Goal: Task Accomplishment & Management: Complete application form

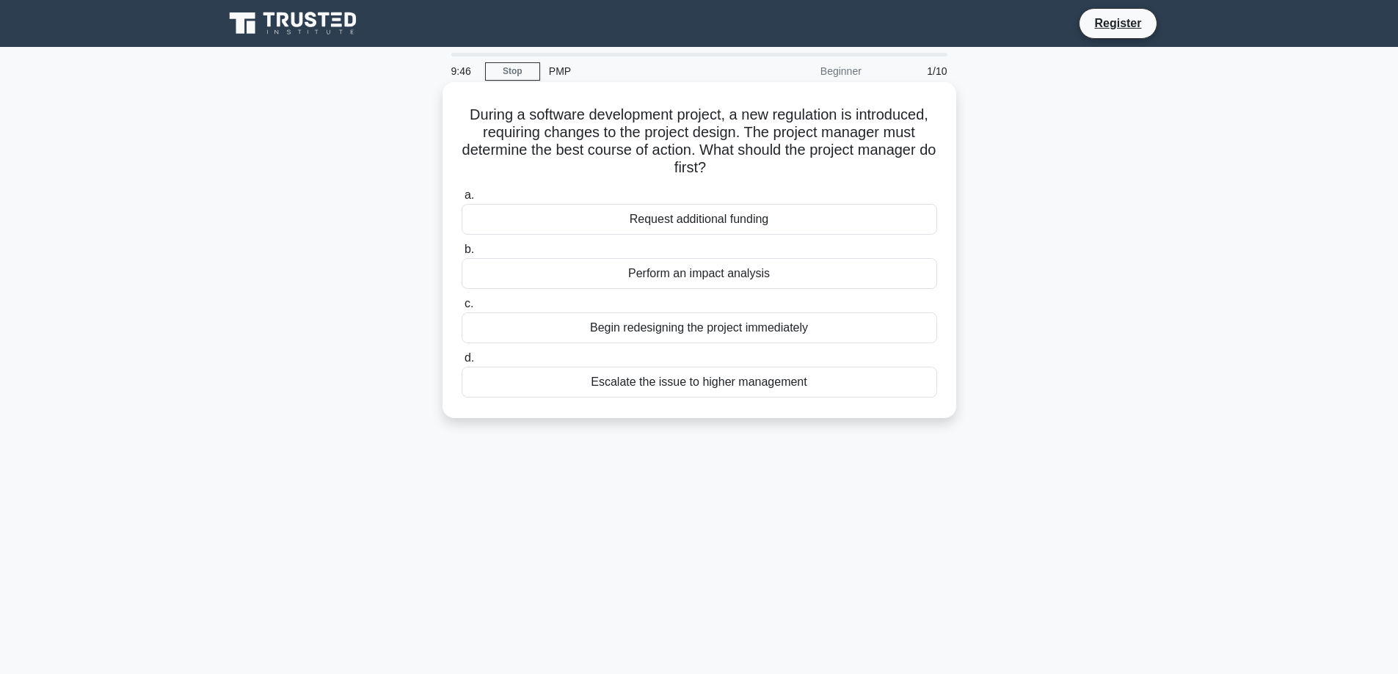
click at [688, 275] on div "Perform an impact analysis" at bounding box center [700, 273] width 476 height 31
click at [462, 255] on input "b. Perform an impact analysis" at bounding box center [462, 250] width 0 height 10
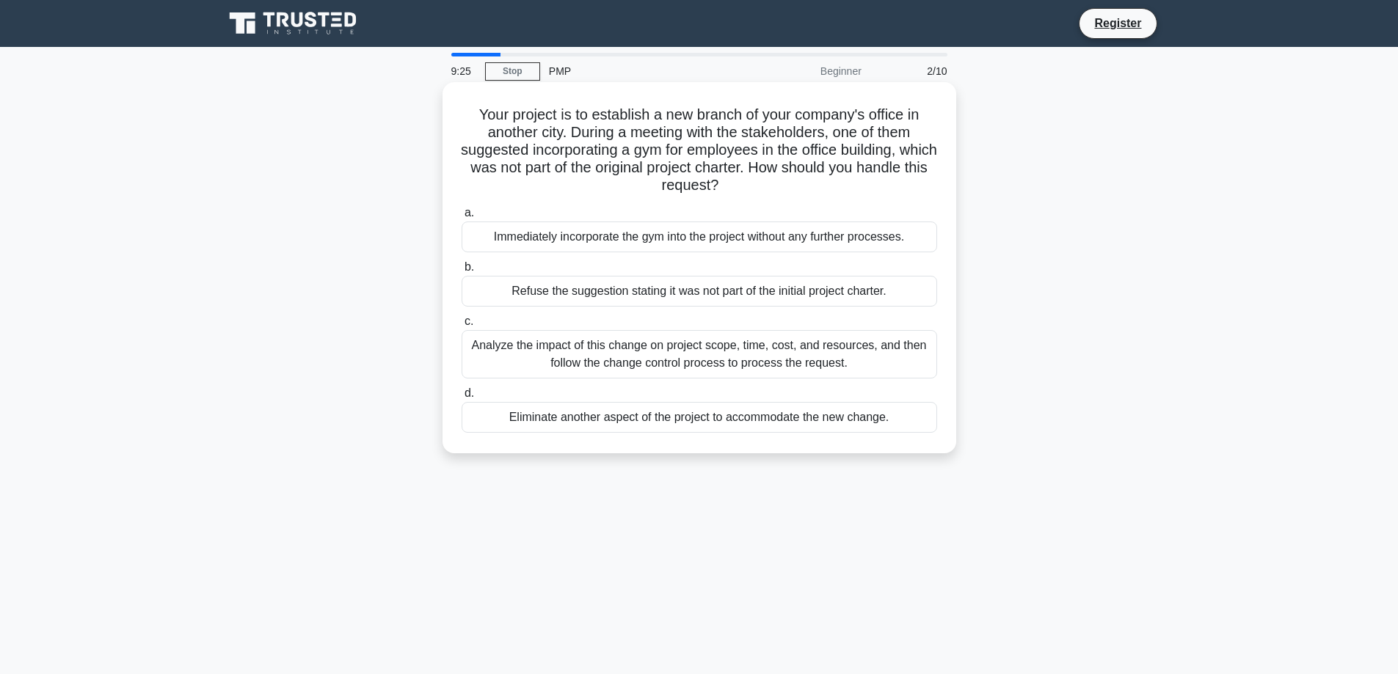
click at [713, 352] on div "Analyze the impact of this change on project scope, time, cost, and resources, …" at bounding box center [700, 354] width 476 height 48
click at [462, 327] on input "c. Analyze the impact of this change on project scope, time, cost, and resource…" at bounding box center [462, 322] width 0 height 10
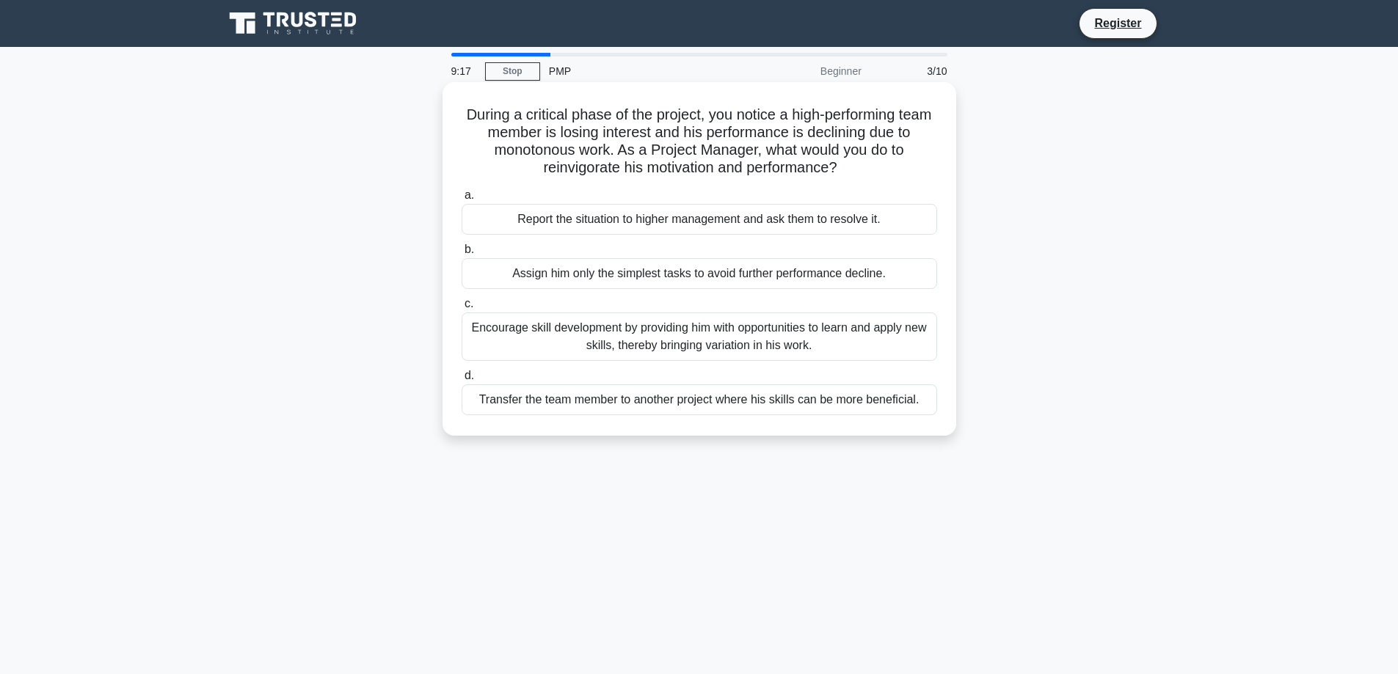
click at [548, 150] on h5 "During a critical phase of the project, you notice a high-performing team membe…" at bounding box center [699, 142] width 478 height 72
drag, startPoint x: 548, startPoint y: 150, endPoint x: 488, endPoint y: 165, distance: 62.1
click at [488, 165] on h5 "During a critical phase of the project, you notice a high-performing team membe…" at bounding box center [699, 142] width 478 height 72
click at [717, 335] on div "Encourage skill development by providing him with opportunities to learn and ap…" at bounding box center [700, 337] width 476 height 48
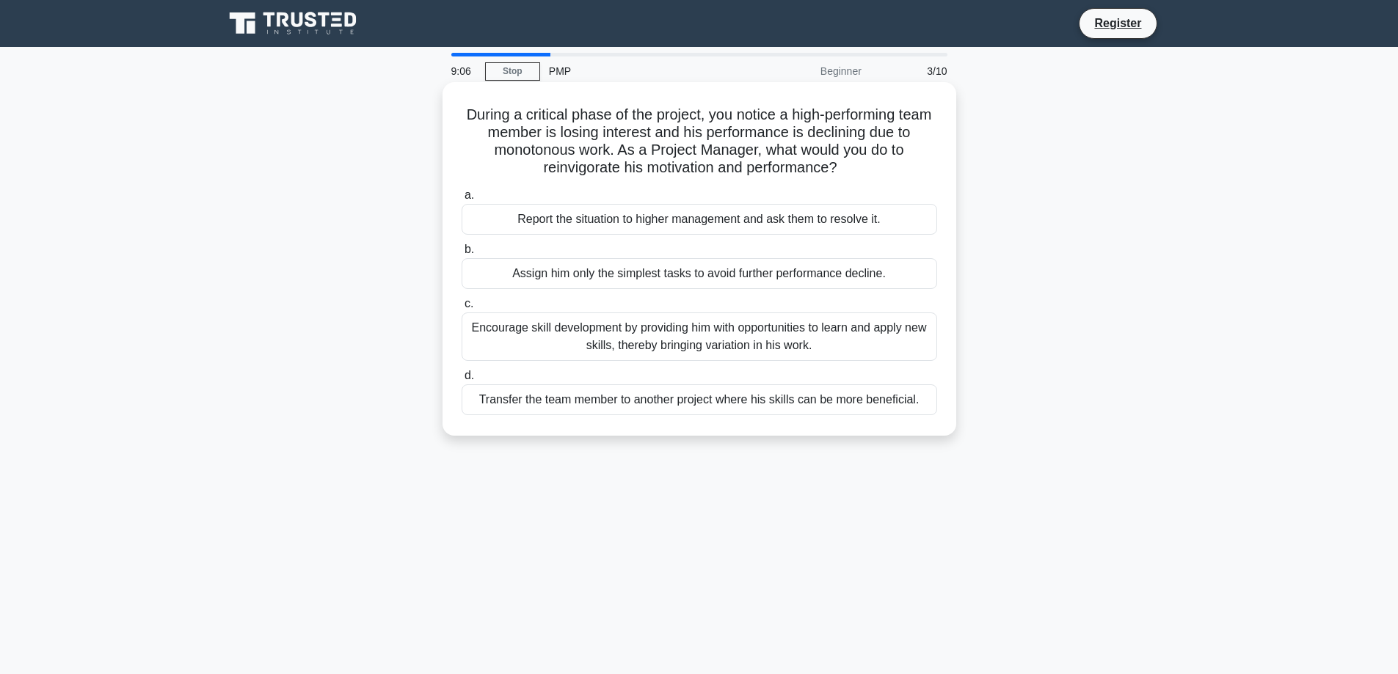
click at [462, 309] on input "c. Encourage skill development by providing him with opportunities to learn and…" at bounding box center [462, 304] width 0 height 10
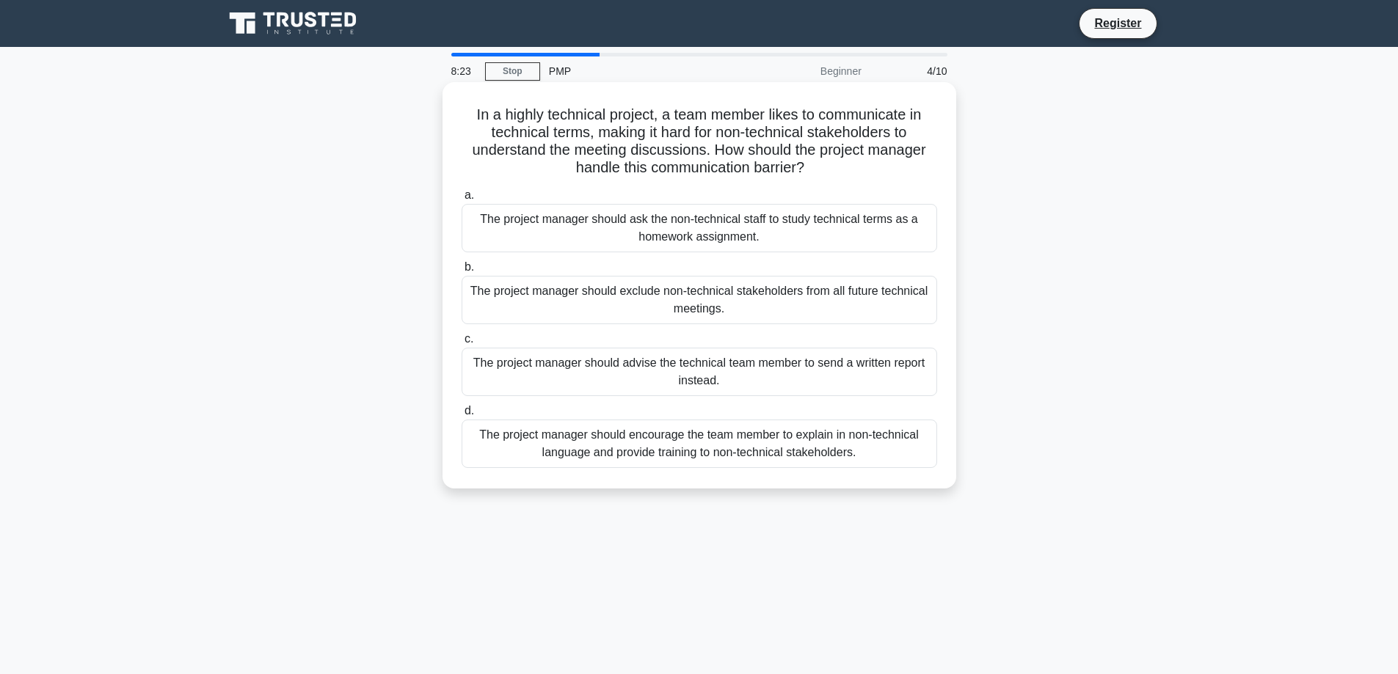
click at [712, 447] on div "The project manager should encourage the team member to explain in non-technica…" at bounding box center [700, 444] width 476 height 48
click at [462, 416] on input "d. The project manager should encourage the team member to explain in non-techn…" at bounding box center [462, 412] width 0 height 10
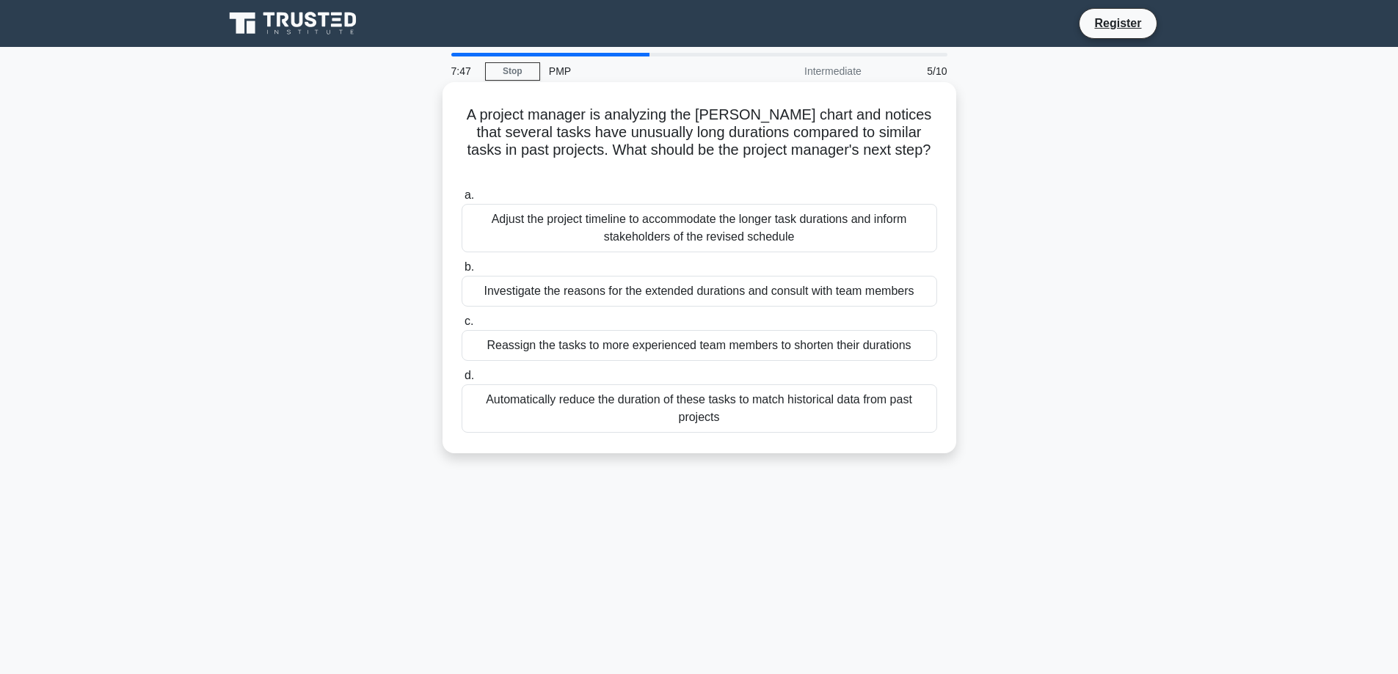
click at [695, 277] on div "Investigate the reasons for the extended durations and consult with team members" at bounding box center [700, 291] width 476 height 31
click at [462, 272] on input "b. Investigate the reasons for the extended durations and consult with team mem…" at bounding box center [462, 268] width 0 height 10
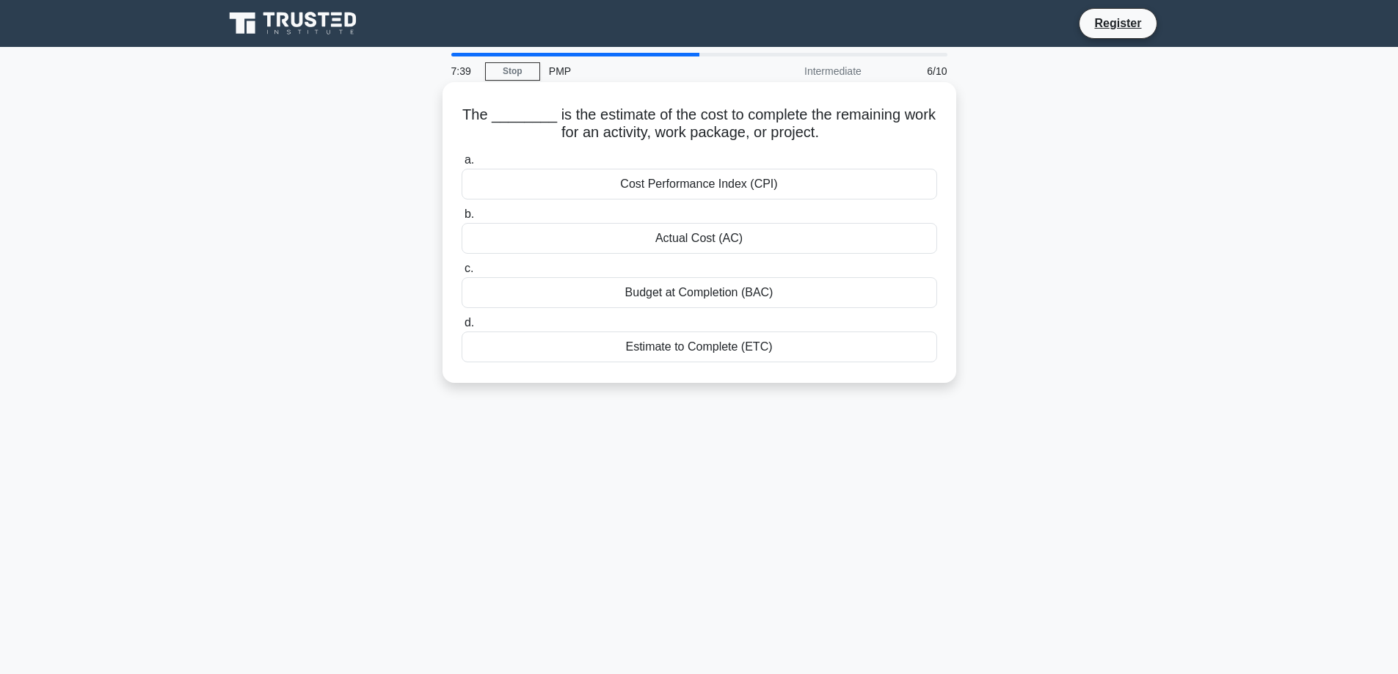
click at [702, 349] on div "Estimate to Complete (ETC)" at bounding box center [700, 347] width 476 height 31
click at [462, 328] on input "d. Estimate to Complete (ETC)" at bounding box center [462, 323] width 0 height 10
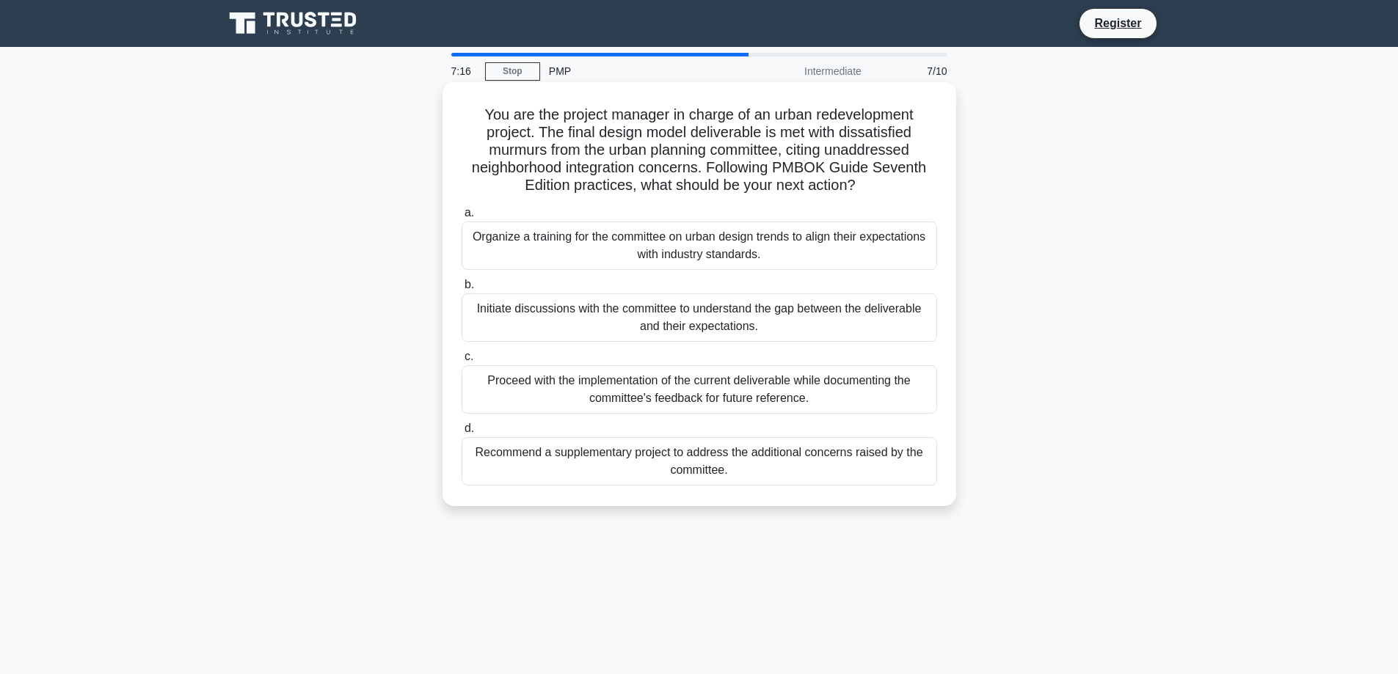
click at [711, 243] on div "Organize a training for the committee on urban design trends to align their exp…" at bounding box center [700, 246] width 476 height 48
click at [462, 218] on input "a. Organize a training for the committee on urban design trends to align their …" at bounding box center [462, 213] width 0 height 10
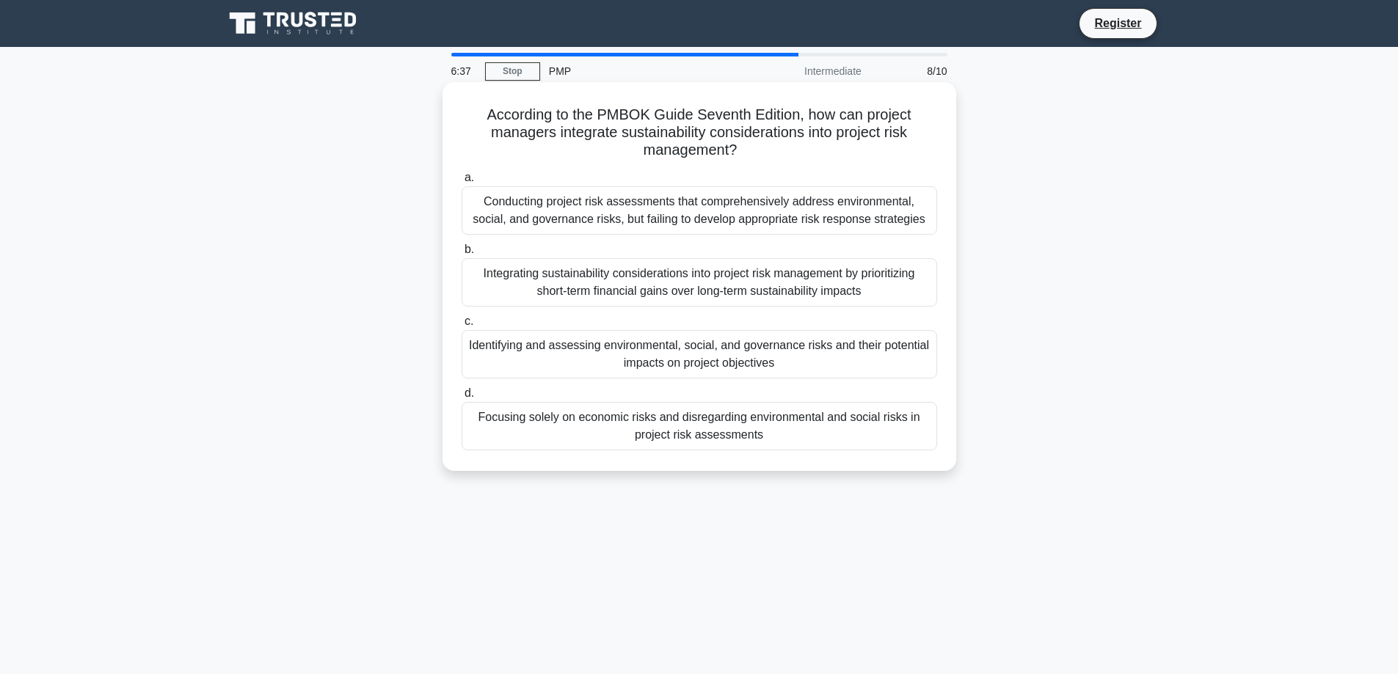
click at [718, 281] on div "Integrating sustainability considerations into project risk management by prior…" at bounding box center [700, 282] width 476 height 48
click at [462, 255] on input "b. Integrating sustainability considerations into project risk management by pr…" at bounding box center [462, 250] width 0 height 10
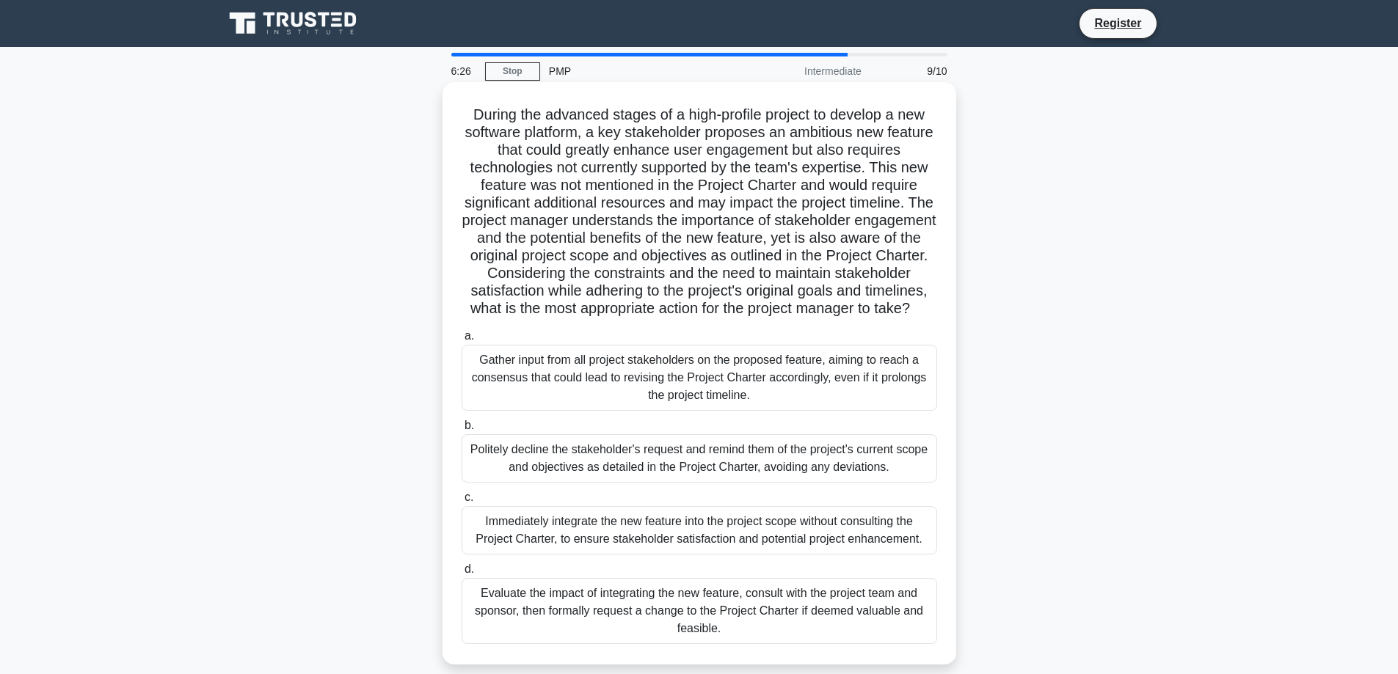
click at [673, 399] on div "Gather input from all project stakeholders on the proposed feature, aiming to r…" at bounding box center [700, 378] width 476 height 66
click at [462, 341] on input "a. Gather input from all project stakeholders on the proposed feature, aiming t…" at bounding box center [462, 337] width 0 height 10
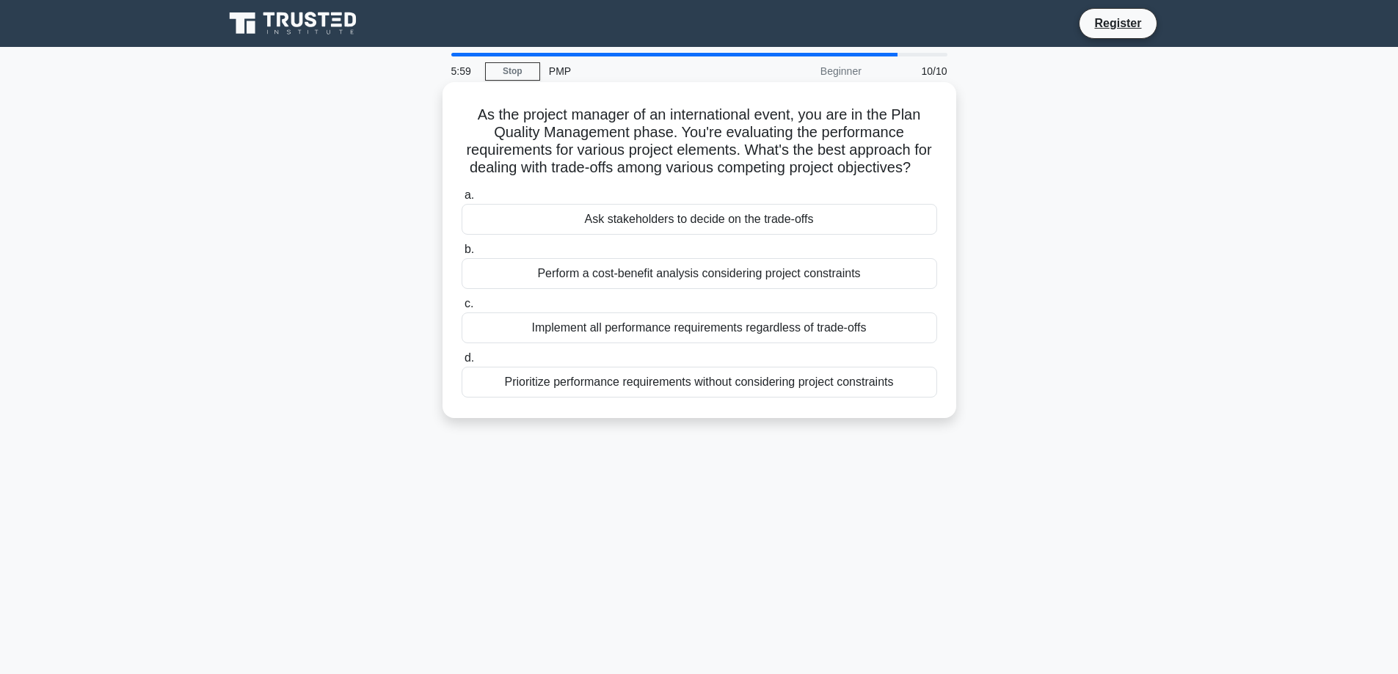
click at [699, 289] on div "Perform a cost-benefit analysis considering project constraints" at bounding box center [700, 273] width 476 height 31
click at [462, 255] on input "b. Perform a cost-benefit analysis considering project constraints" at bounding box center [462, 250] width 0 height 10
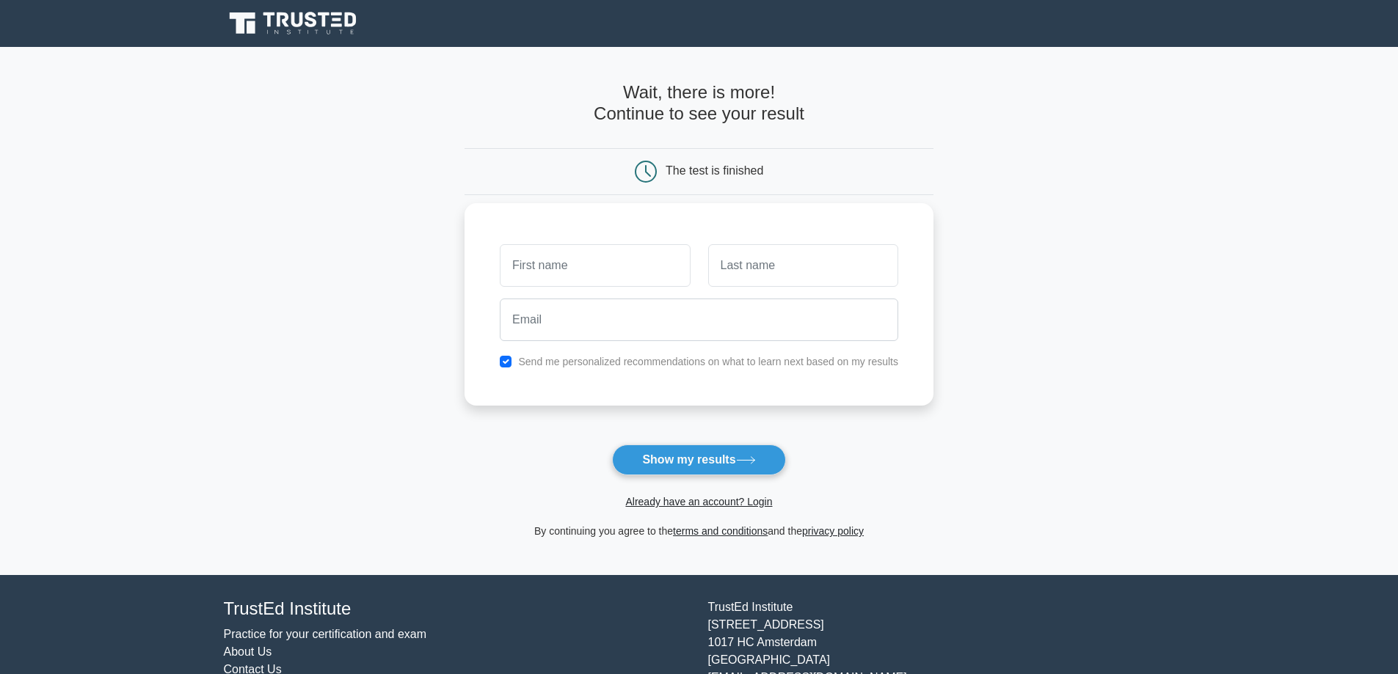
click at [669, 280] on input "text" at bounding box center [595, 265] width 190 height 43
type input "Rachid"
type input "J"
type input "[DEMOGRAPHIC_DATA]"
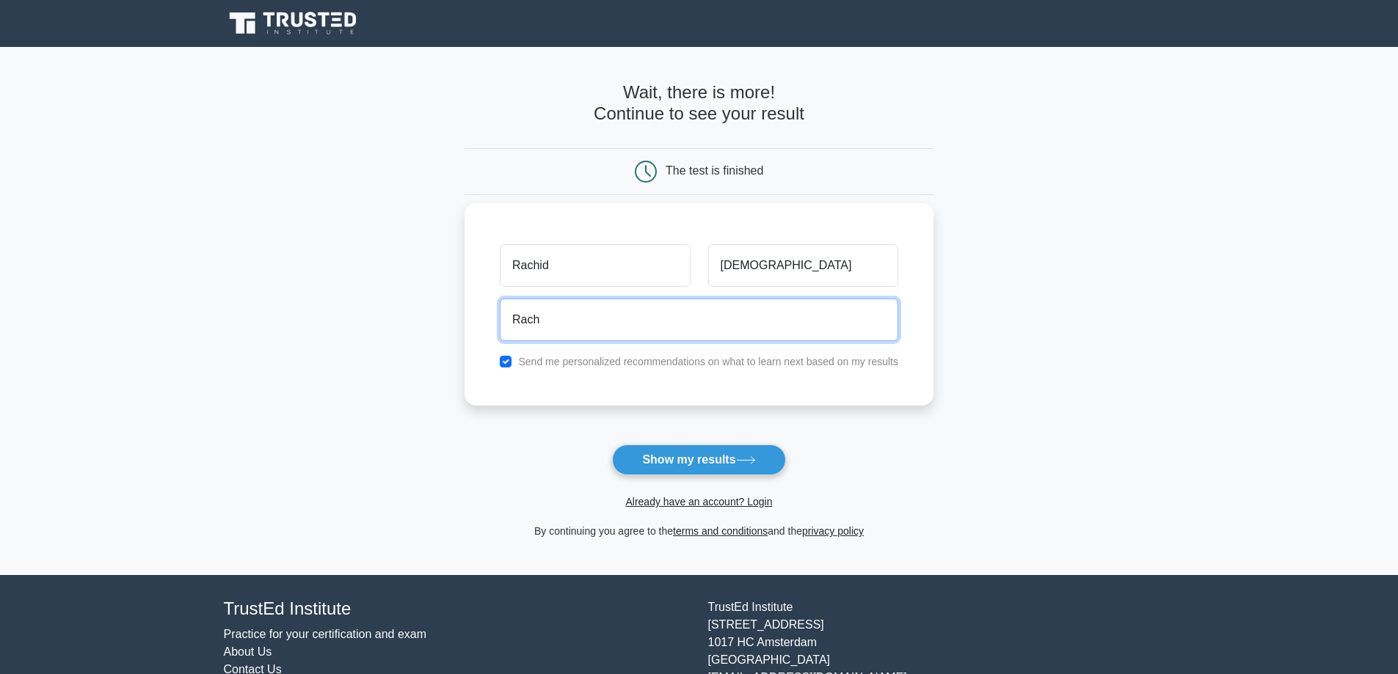
type input "[EMAIL_ADDRESS][DOMAIN_NAME]"
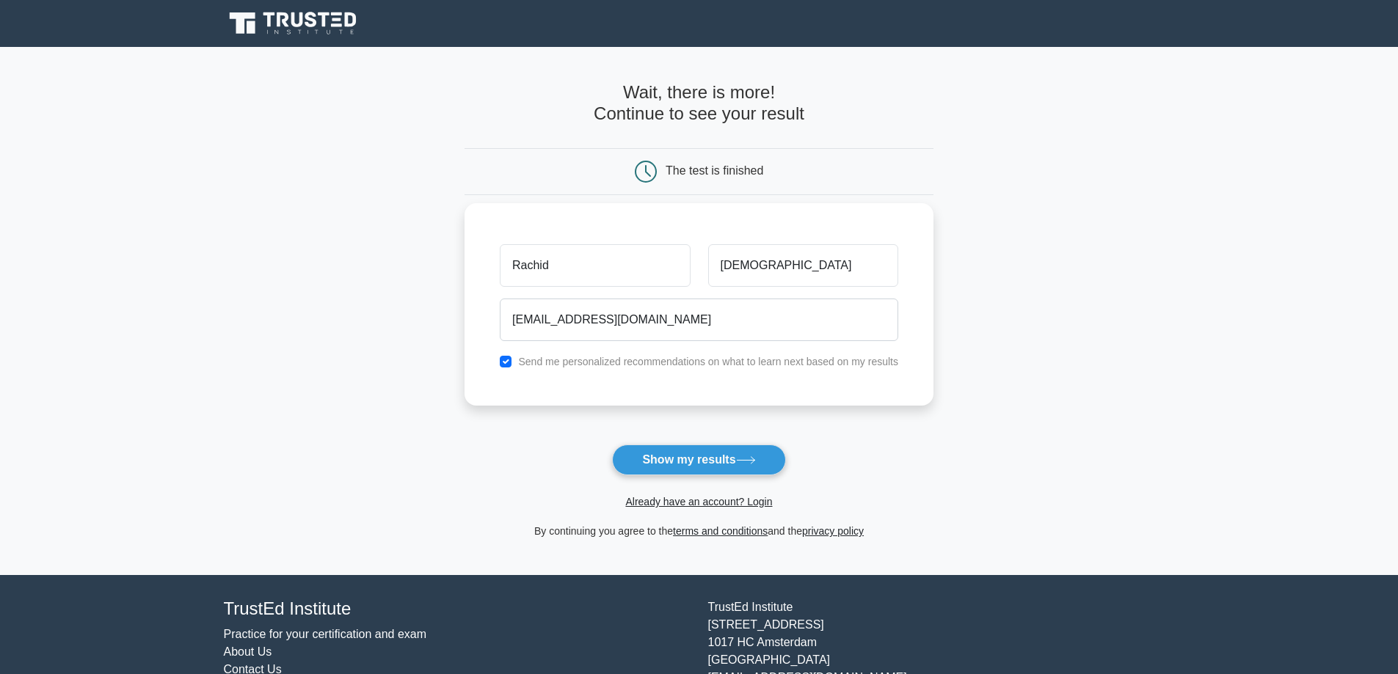
click at [599, 367] on label "Send me personalized recommendations on what to learn next based on my results" at bounding box center [708, 362] width 380 height 12
click at [512, 357] on div "Send me personalized recommendations on what to learn next based on my results" at bounding box center [699, 362] width 416 height 18
click at [505, 360] on input "checkbox" at bounding box center [506, 362] width 12 height 12
checkbox input "false"
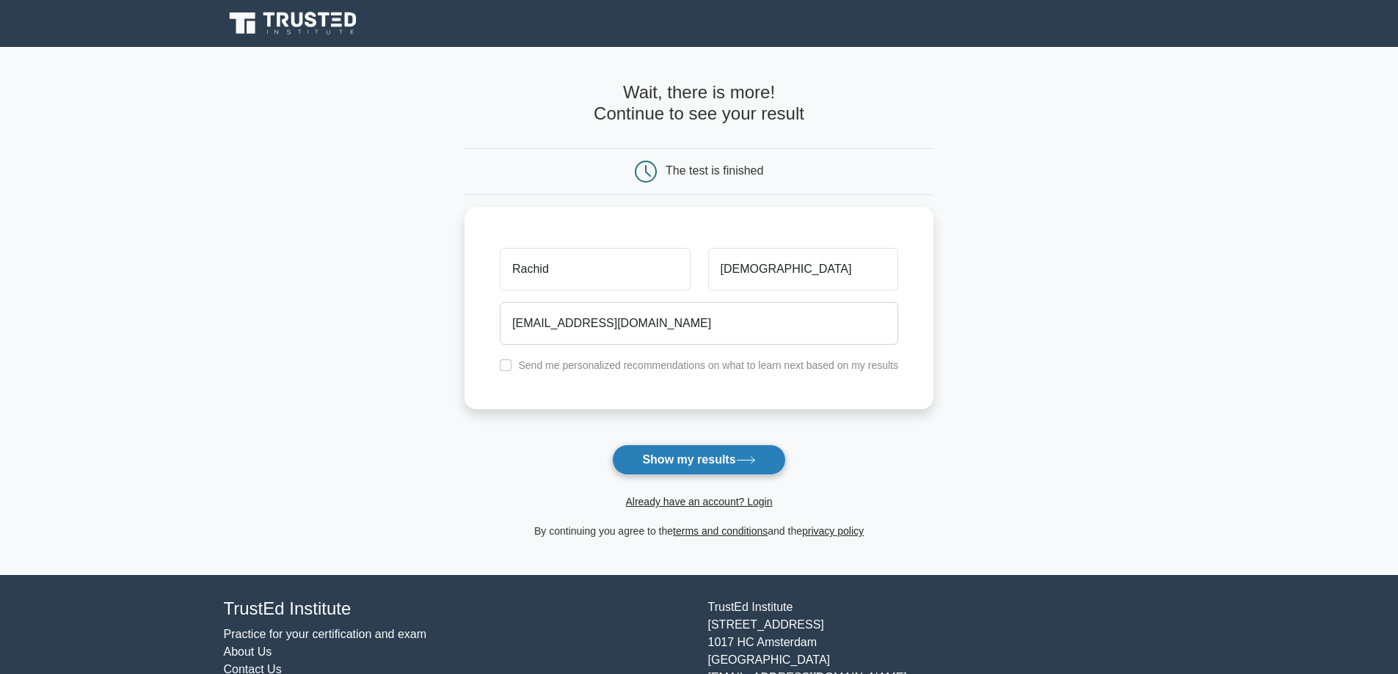
click at [626, 455] on button "Show my results" at bounding box center [698, 460] width 173 height 31
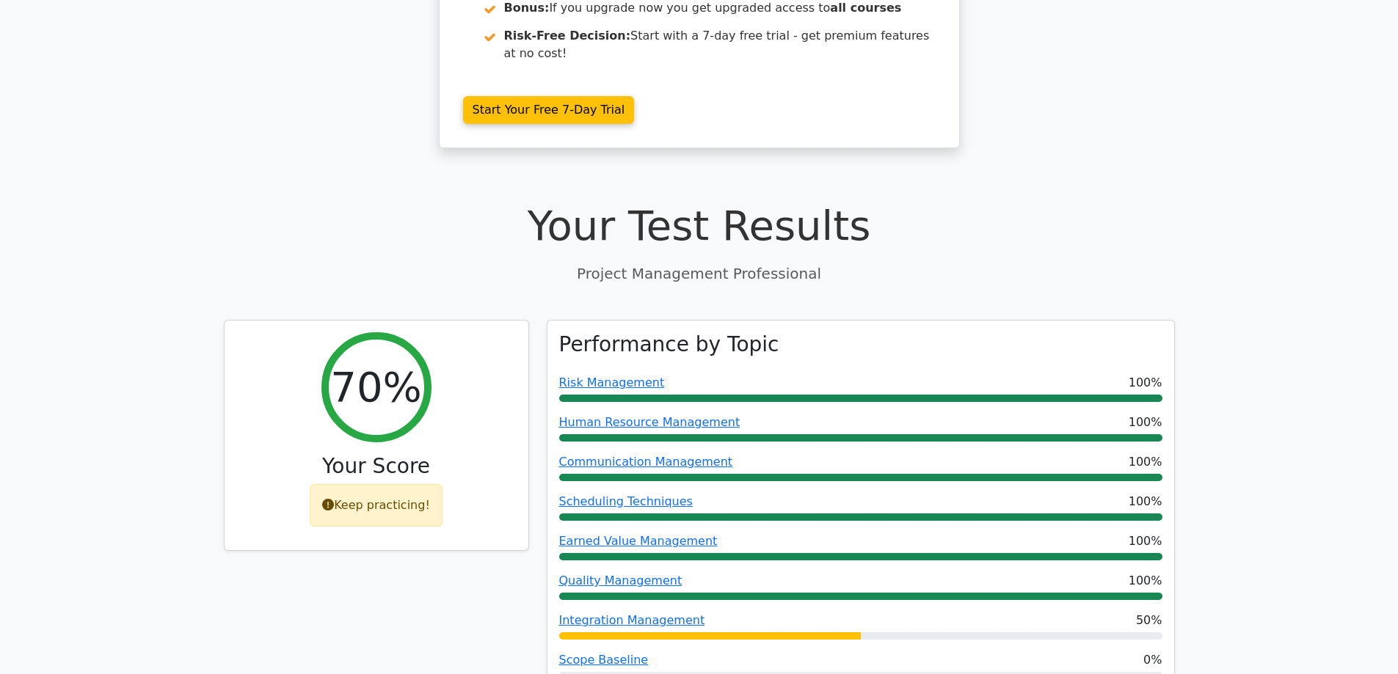
scroll to position [367, 0]
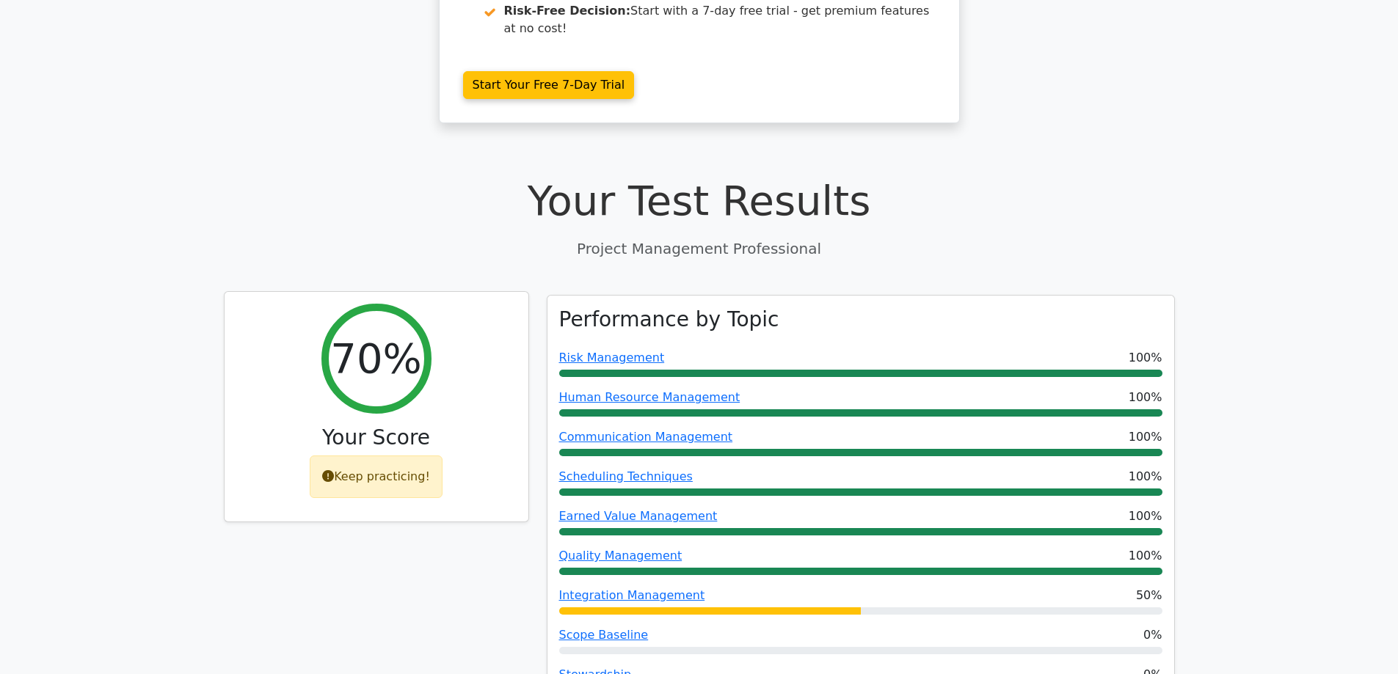
click at [330, 470] on icon at bounding box center [328, 476] width 12 height 12
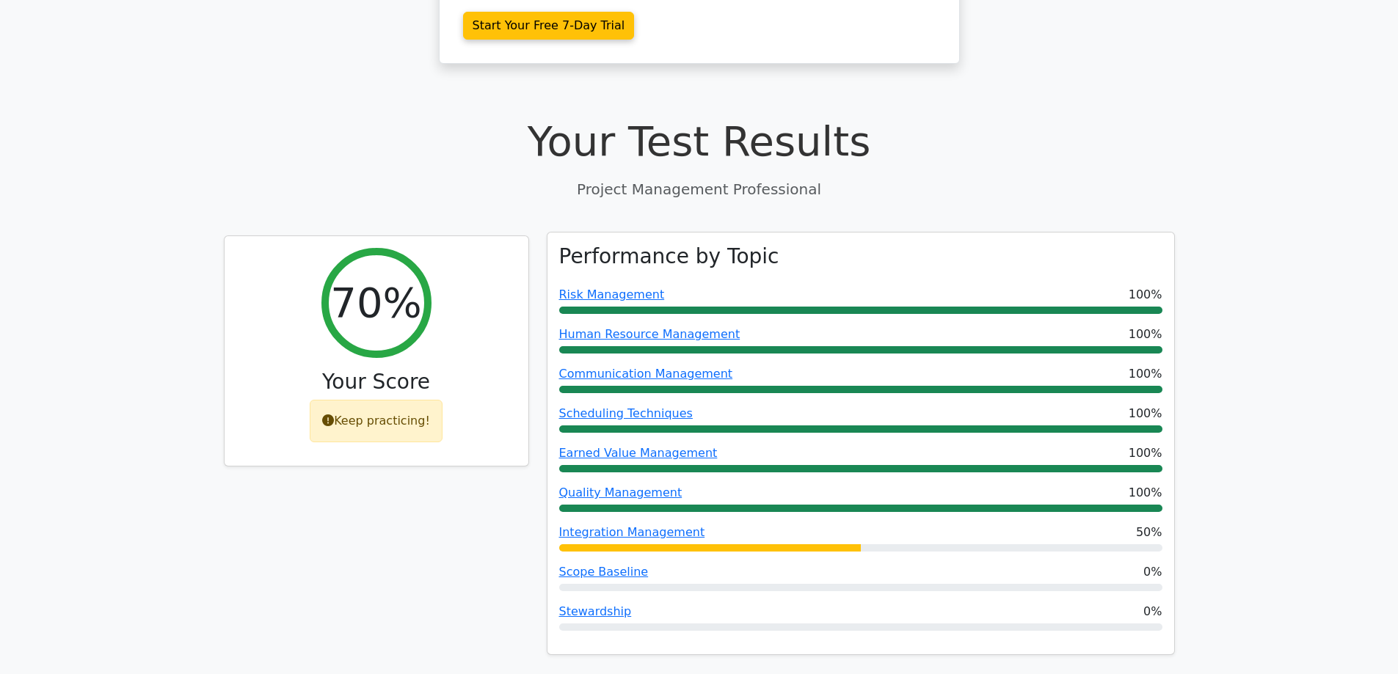
scroll to position [587, 0]
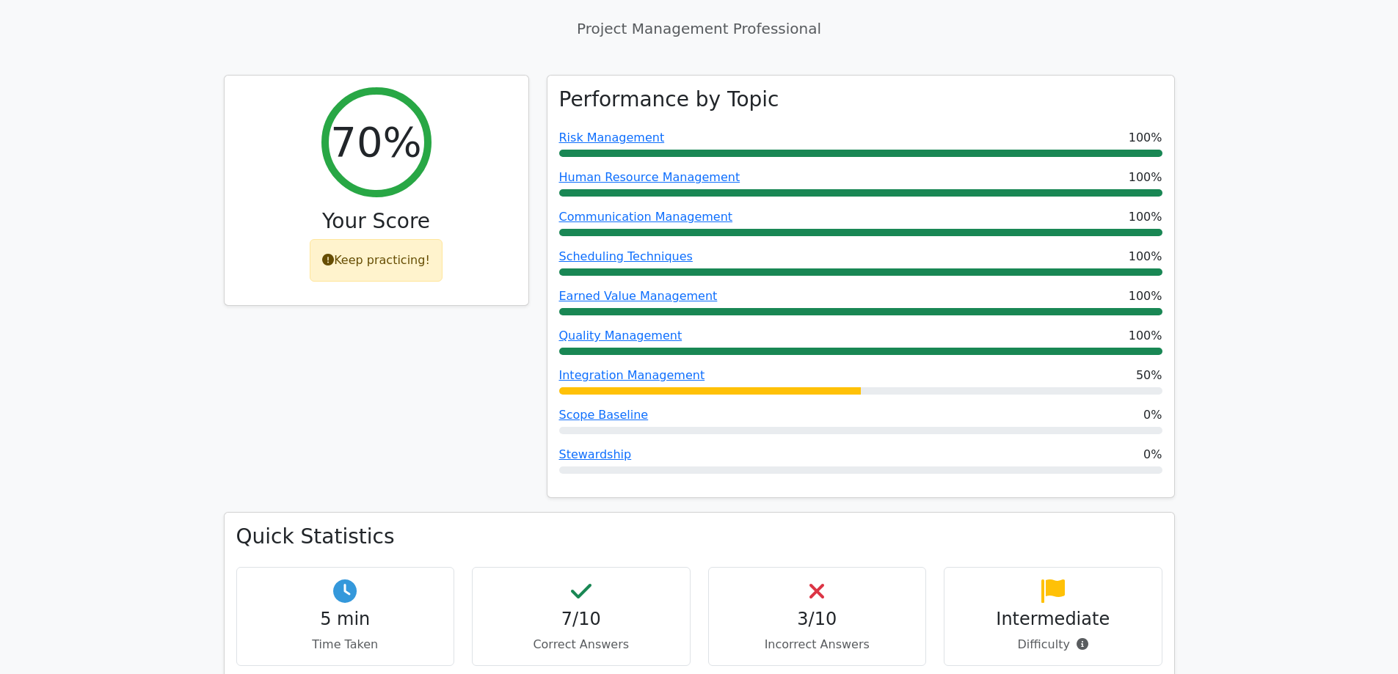
click at [816, 609] on h4 "3/10" at bounding box center [818, 619] width 194 height 21
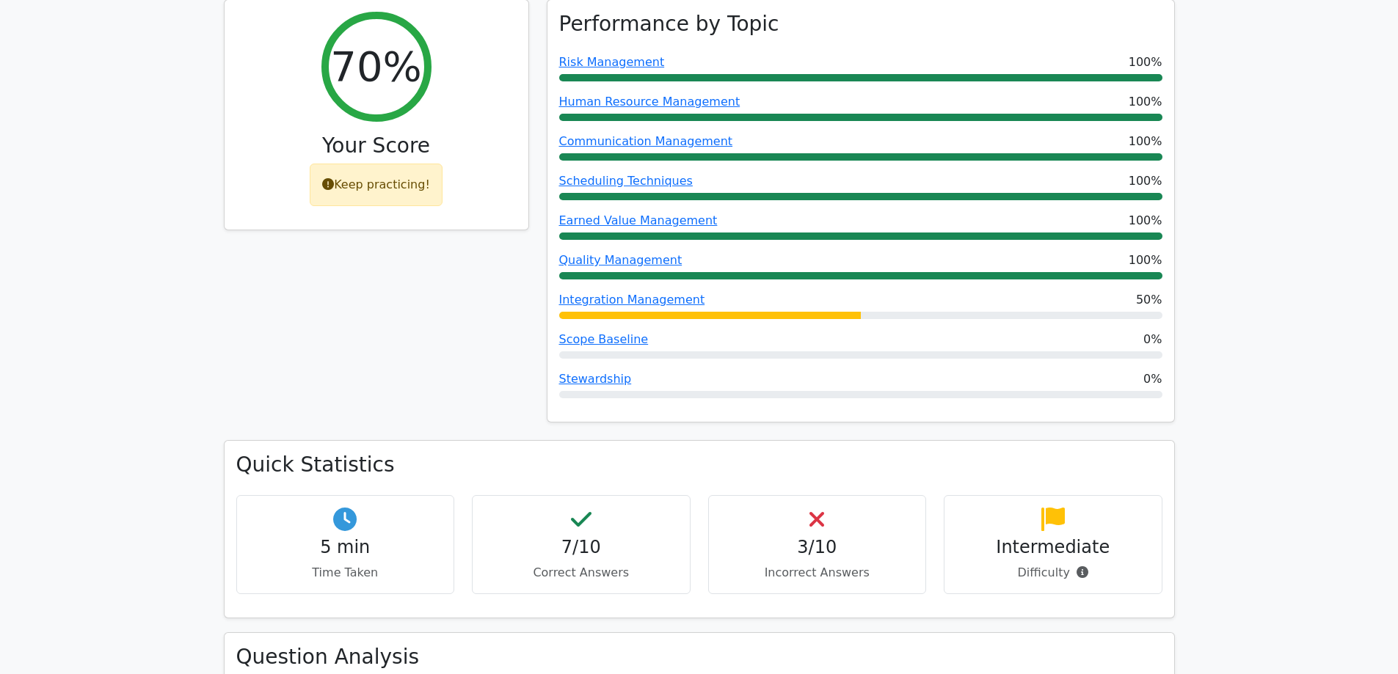
scroll to position [734, 0]
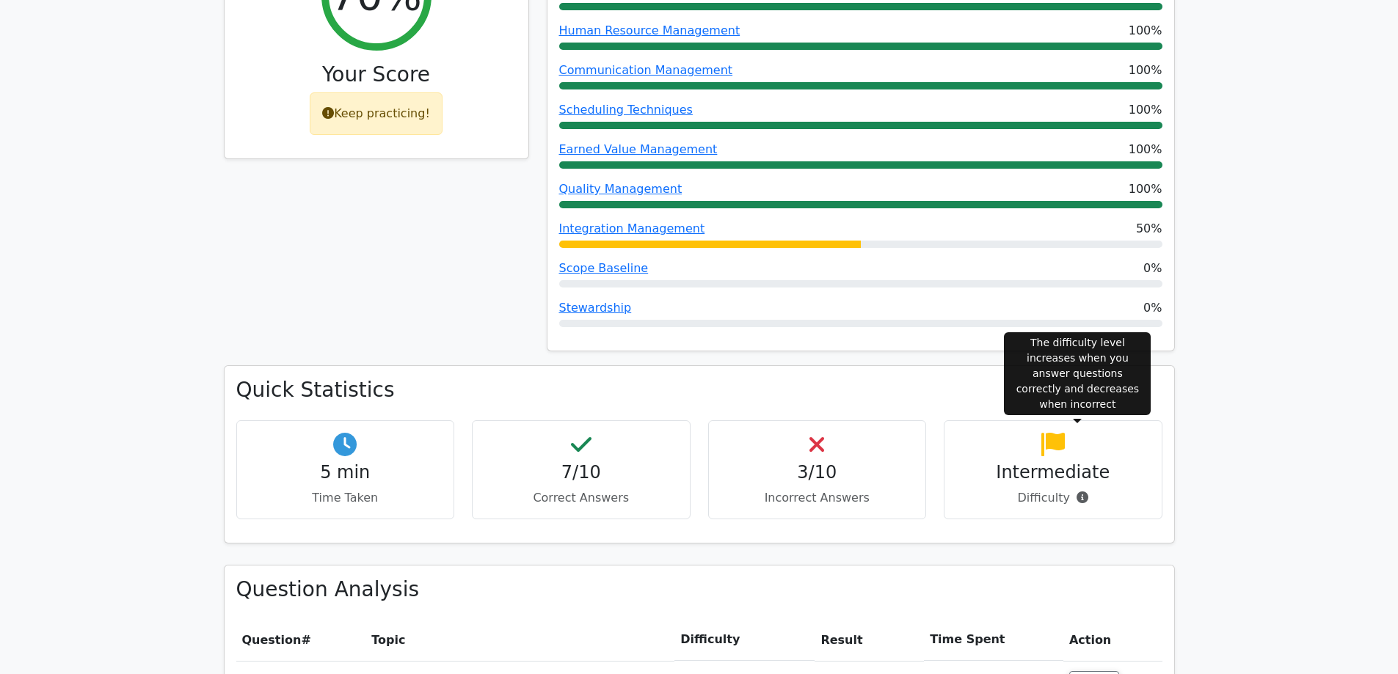
click at [1077, 492] on icon at bounding box center [1083, 498] width 12 height 12
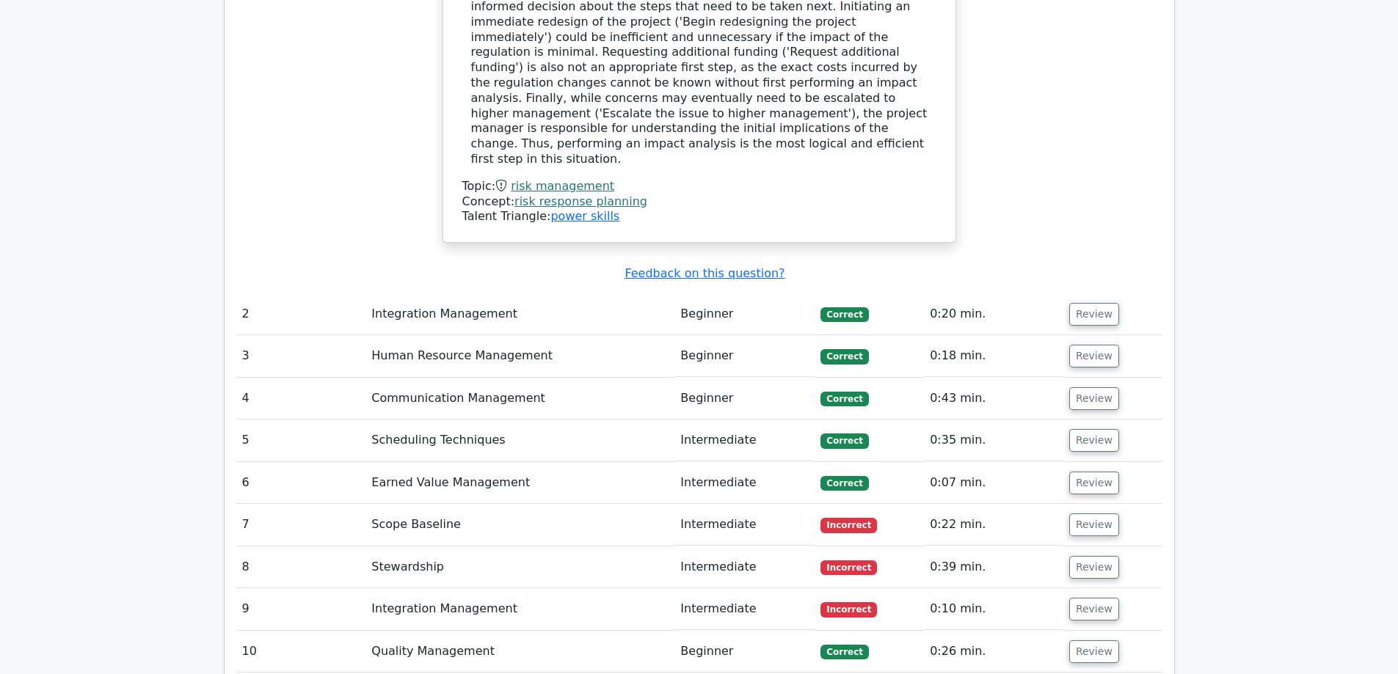
scroll to position [1835, 0]
click at [1081, 512] on button "Review" at bounding box center [1094, 523] width 50 height 23
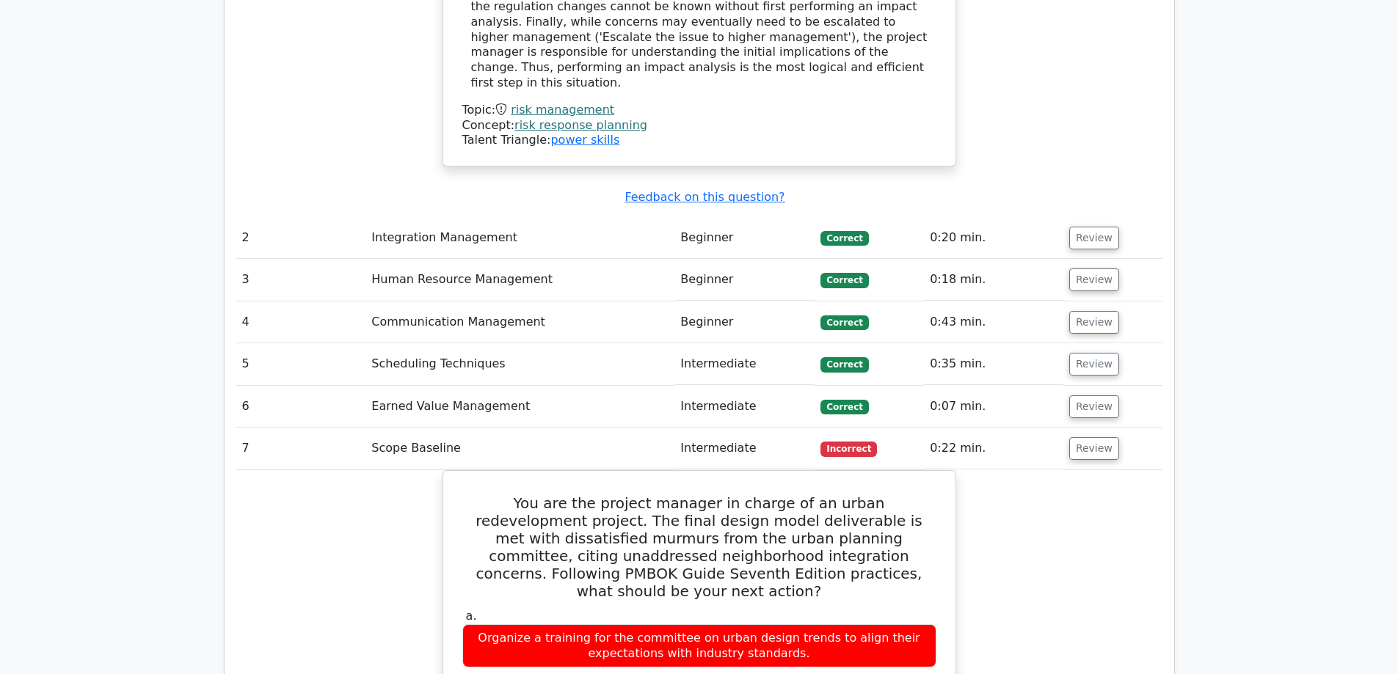
scroll to position [1908, 0]
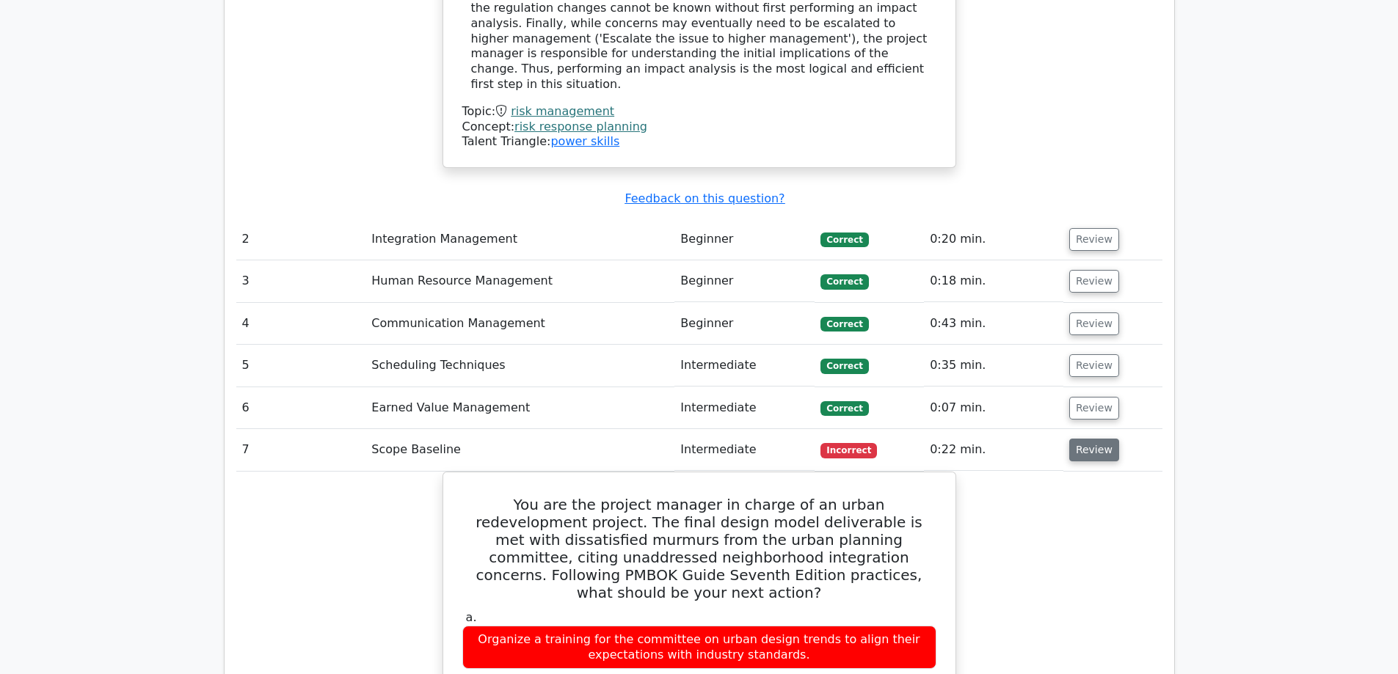
click at [1093, 439] on button "Review" at bounding box center [1094, 450] width 50 height 23
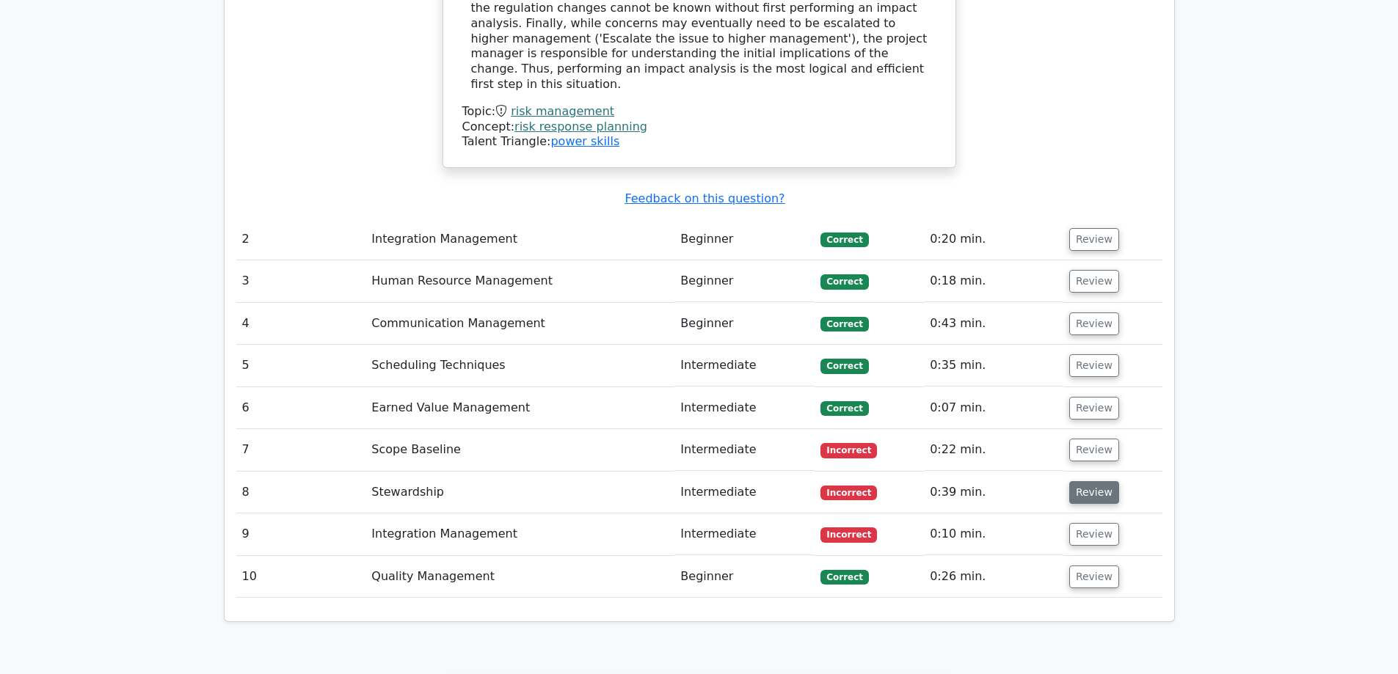
click at [1086, 481] on button "Review" at bounding box center [1094, 492] width 50 height 23
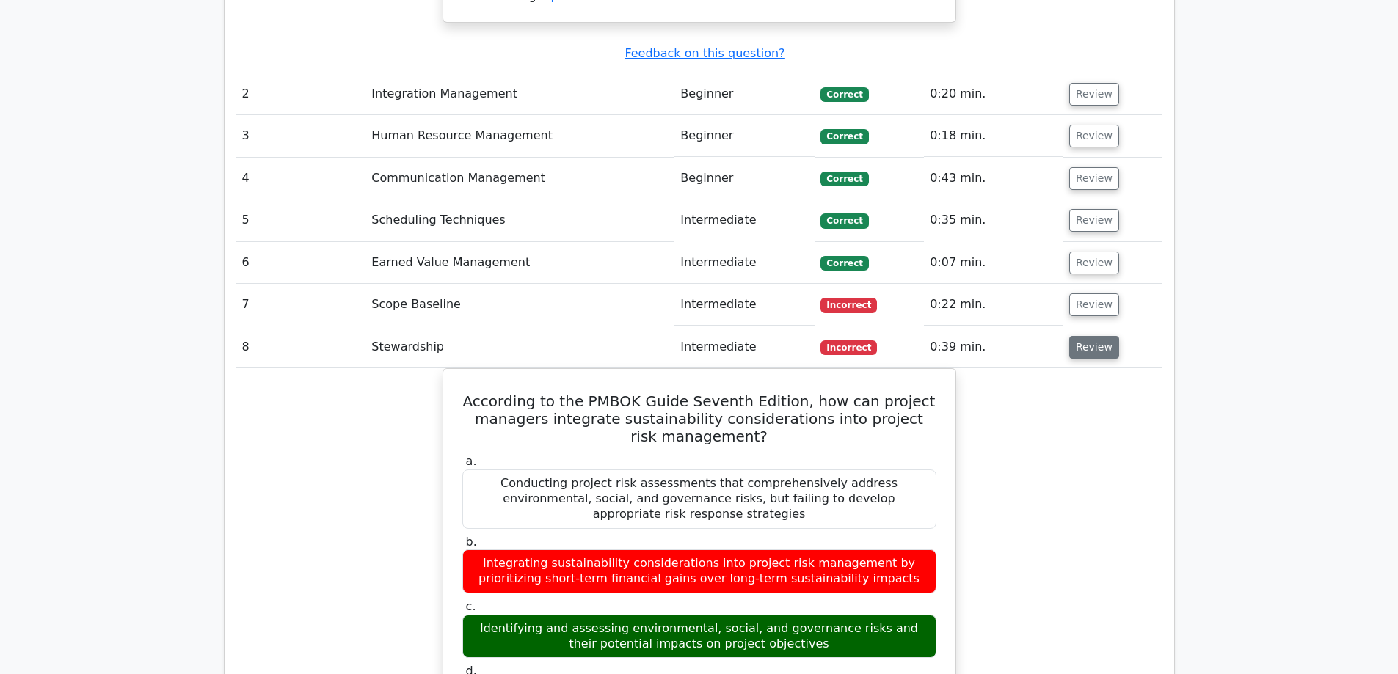
scroll to position [2055, 0]
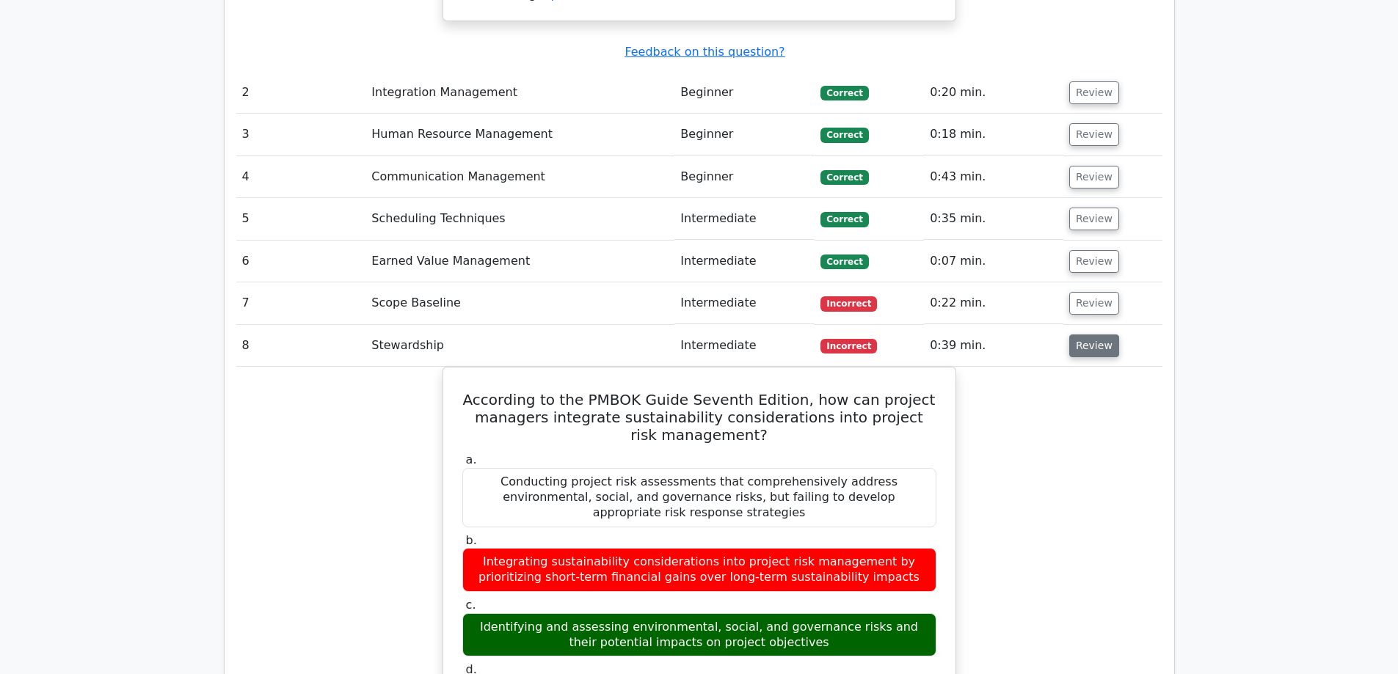
click at [1088, 335] on button "Review" at bounding box center [1094, 346] width 50 height 23
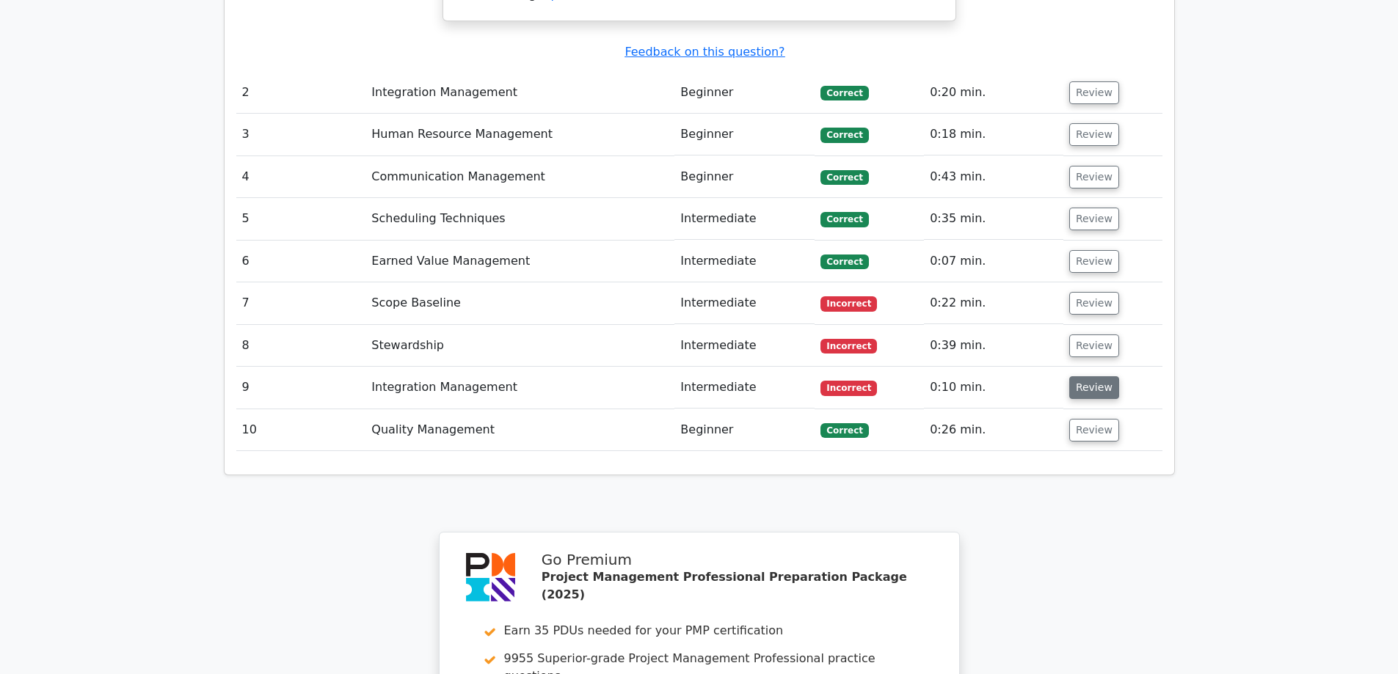
click at [1080, 376] on button "Review" at bounding box center [1094, 387] width 50 height 23
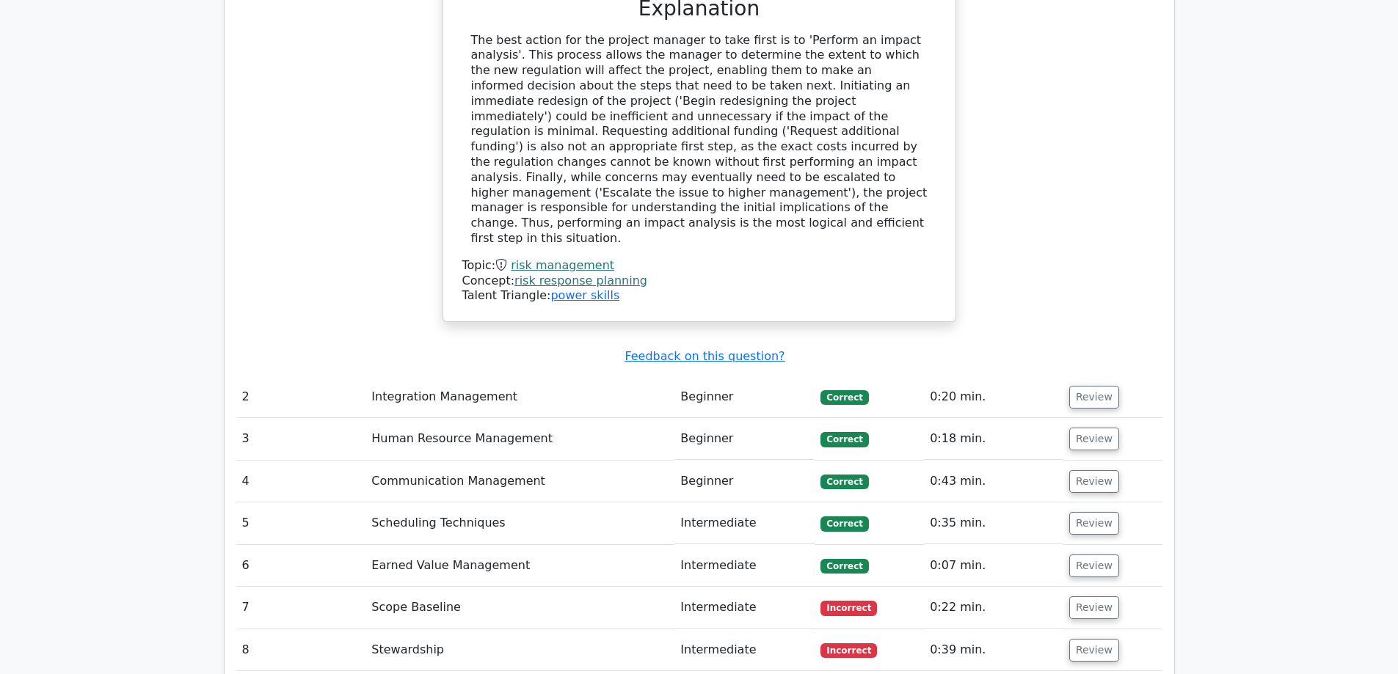
scroll to position [1541, 0]
